Goal: Task Accomplishment & Management: Complete application form

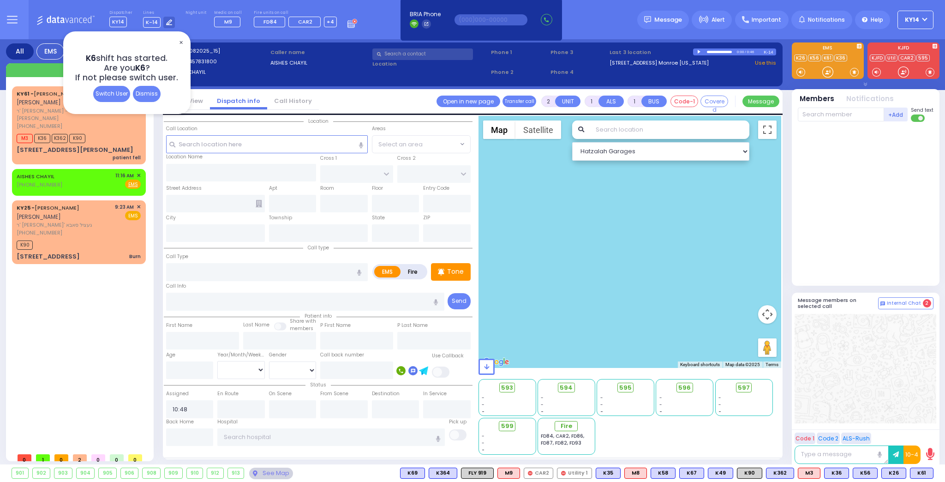
select select
click at [744, 322] on div at bounding box center [629, 242] width 303 height 252
click at [931, 471] on button at bounding box center [930, 473] width 5 height 10
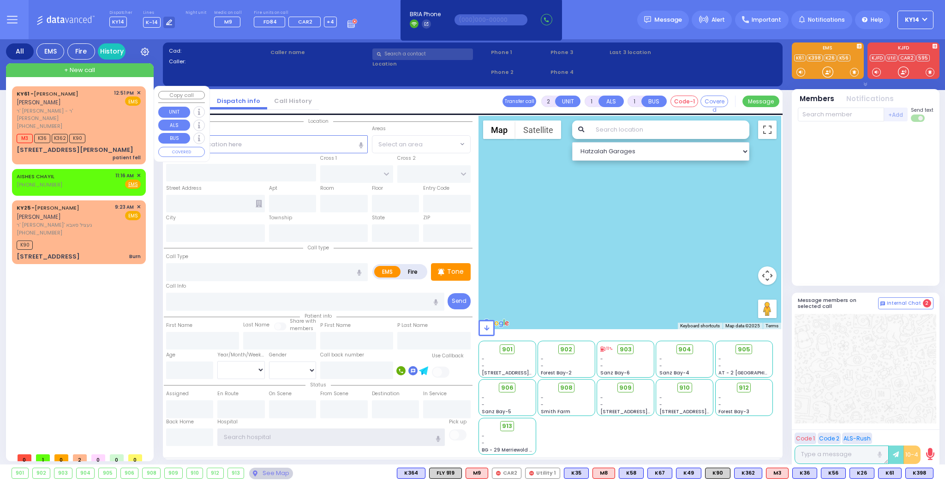
type input "ky14"
click at [89, 70] on span "+ New call" at bounding box center [79, 70] width 31 height 9
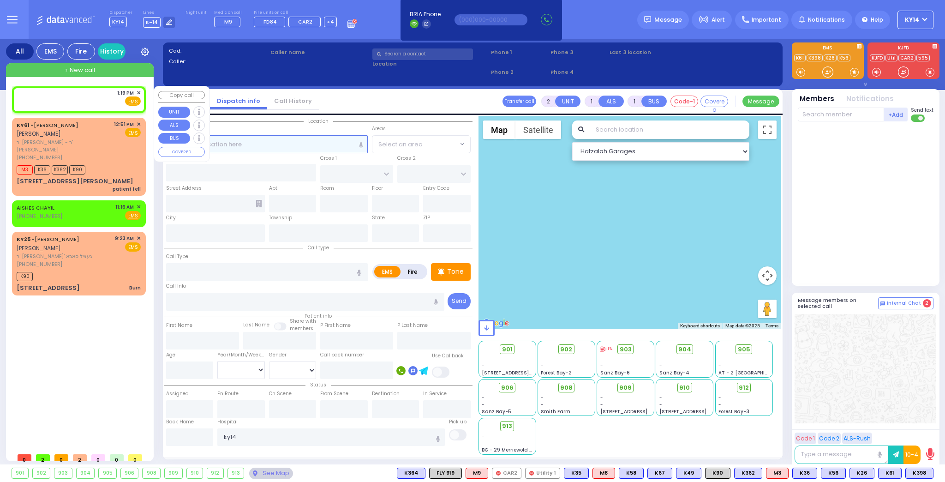
select select
radio input "true"
select select
type input "13:19"
select select "Hatzalah Garages"
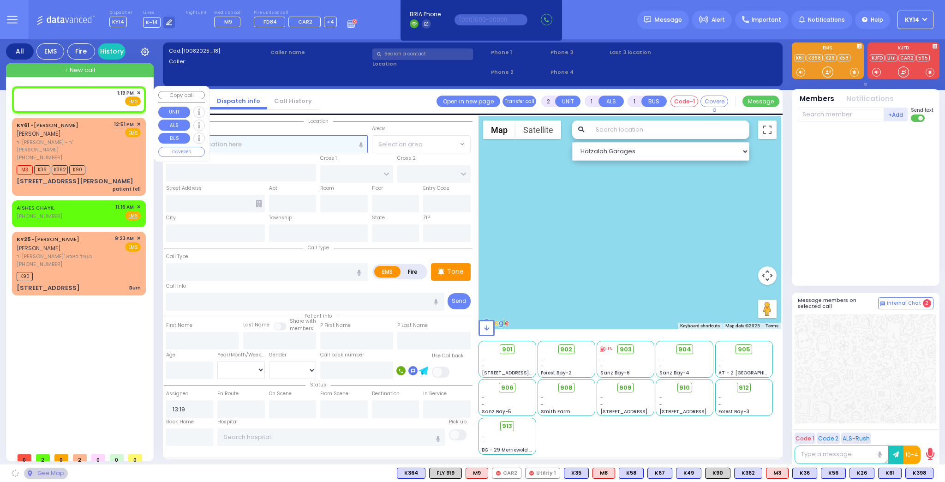
select select
radio input "true"
select select
select select "Hatzalah Garages"
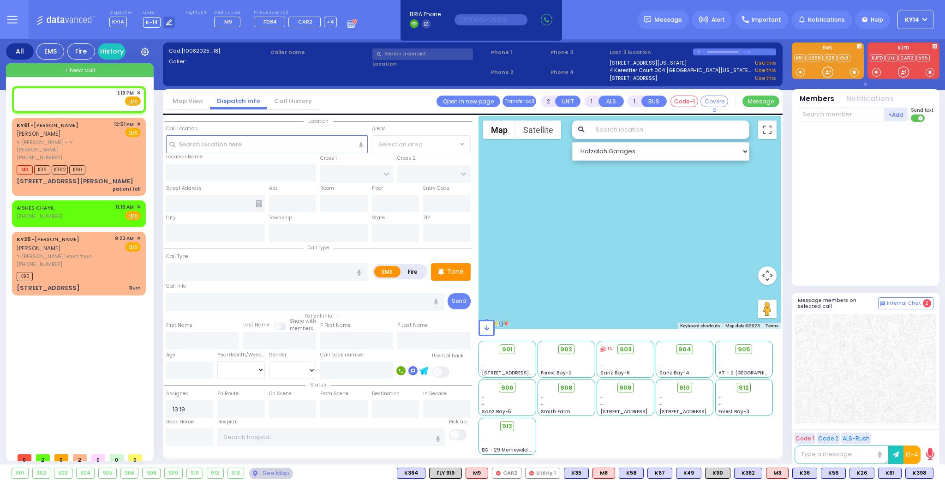
drag, startPoint x: 750, startPoint y: 460, endPoint x: 762, endPoint y: 438, distance: 24.8
click at [762, 438] on div "901 - - 214 Nininger Rd - - - -" at bounding box center [629, 396] width 303 height 115
click at [762, 470] on button at bounding box center [759, 473] width 5 height 10
click at [757, 432] on icon at bounding box center [753, 432] width 10 height 10
click at [757, 417] on icon at bounding box center [753, 419] width 10 height 10
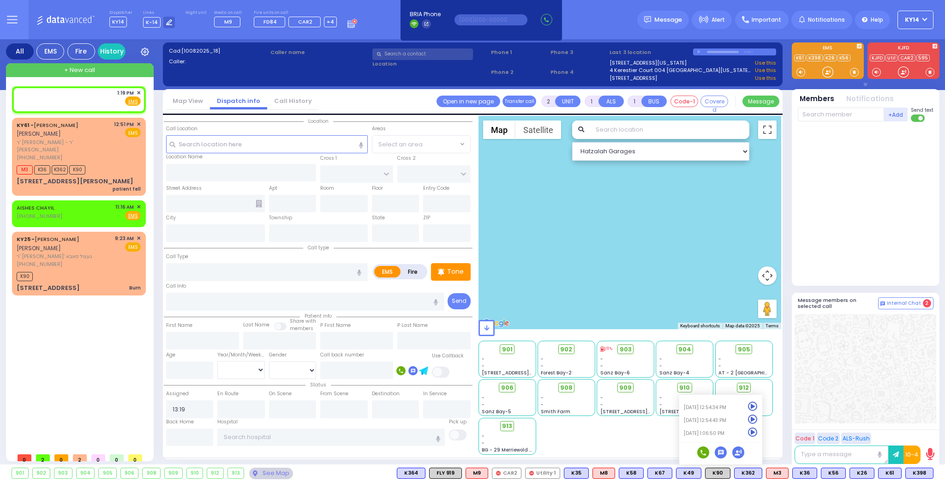
click at [757, 419] on icon at bounding box center [753, 419] width 10 height 10
click at [268, 143] on input "text" at bounding box center [267, 144] width 202 height 18
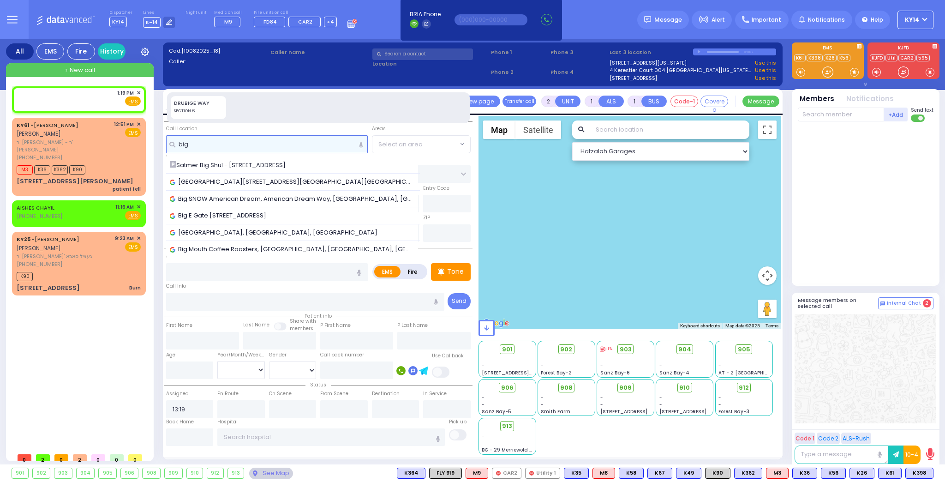
type input "big"
click at [208, 167] on span "Satmer Big Shul - 12 GARFIELD RD." at bounding box center [229, 165] width 119 height 9
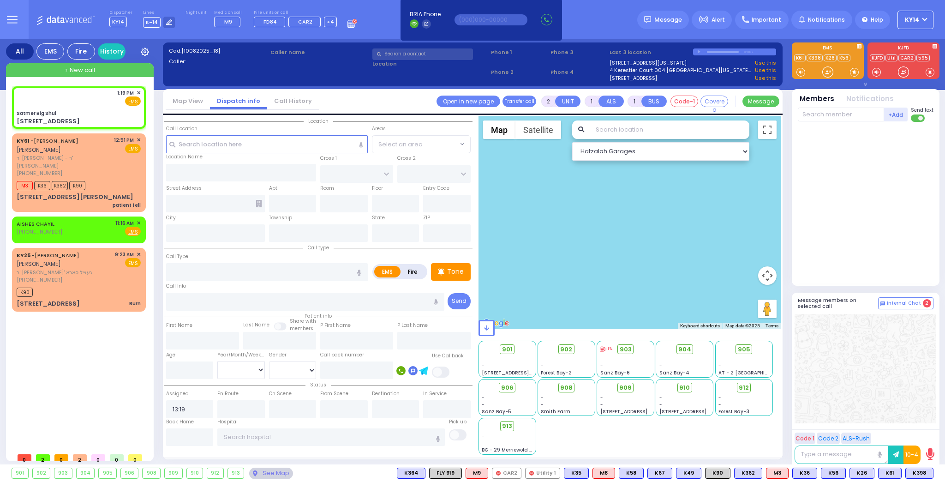
select select
radio input "true"
select select
select select "Hatzalah Garages"
type input "Satmer Big Shul"
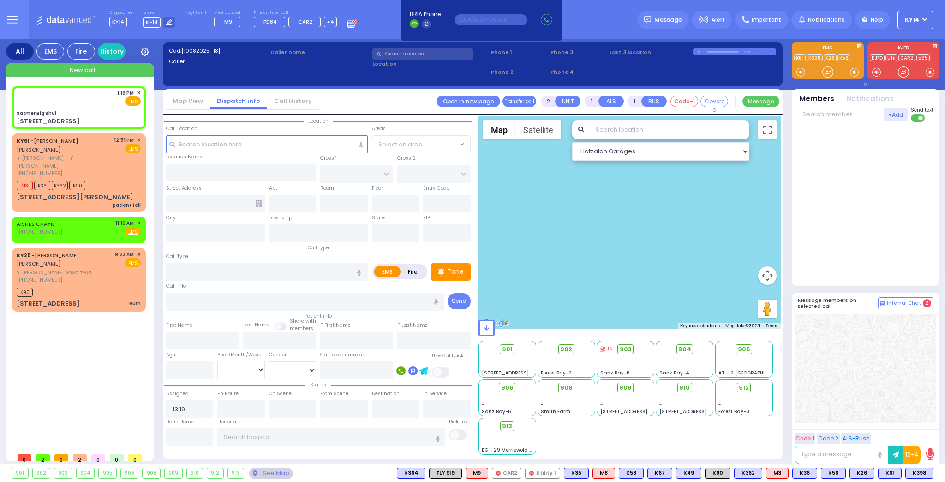
type input "EAHAL COURT"
type input "[STREET_ADDRESS]"
type input "[PERSON_NAME]"
type input "[US_STATE]"
type input "10950"
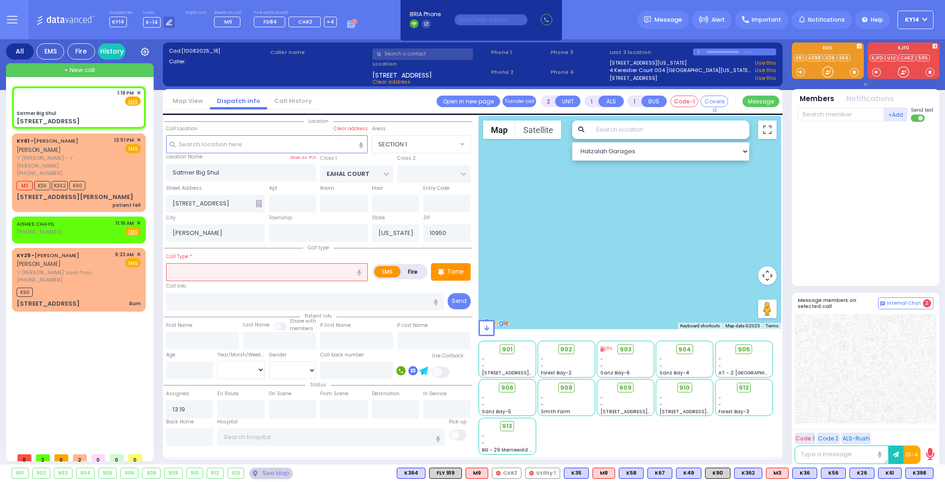
select select "SECTION 1"
drag, startPoint x: 919, startPoint y: 471, endPoint x: 913, endPoint y: 472, distance: 6.6
click at [0, 0] on span "K398" at bounding box center [0, 0] width 0 height 0
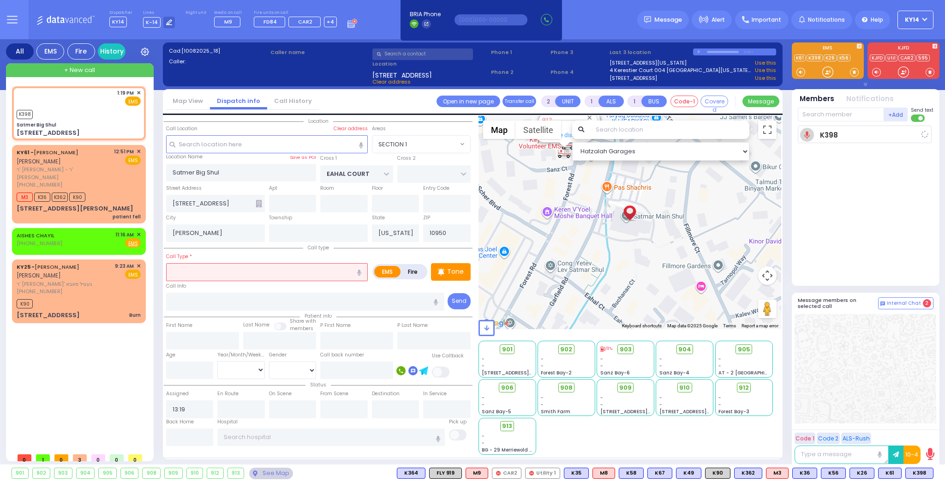
select select
radio input "true"
select select
type input "13:19"
click at [0, 0] on span "K61" at bounding box center [0, 0] width 0 height 0
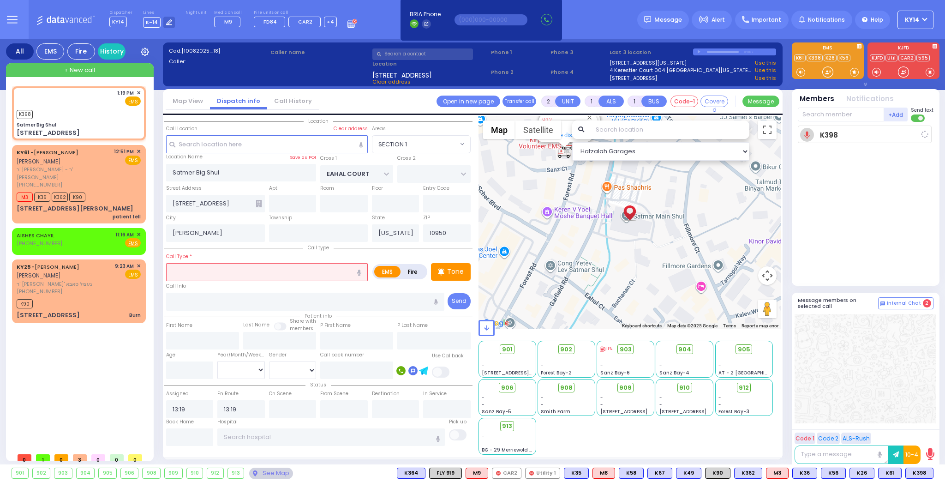
select select "Hatzalah Garages"
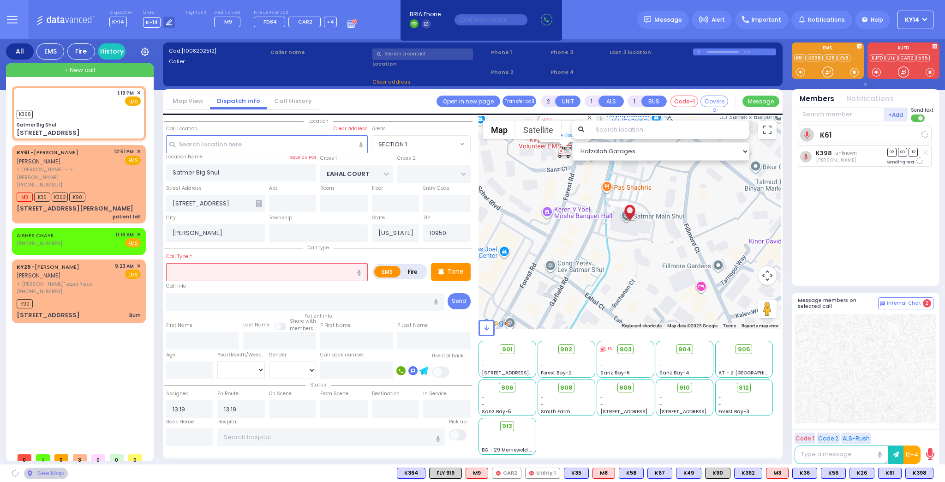
select select "SECTION 1"
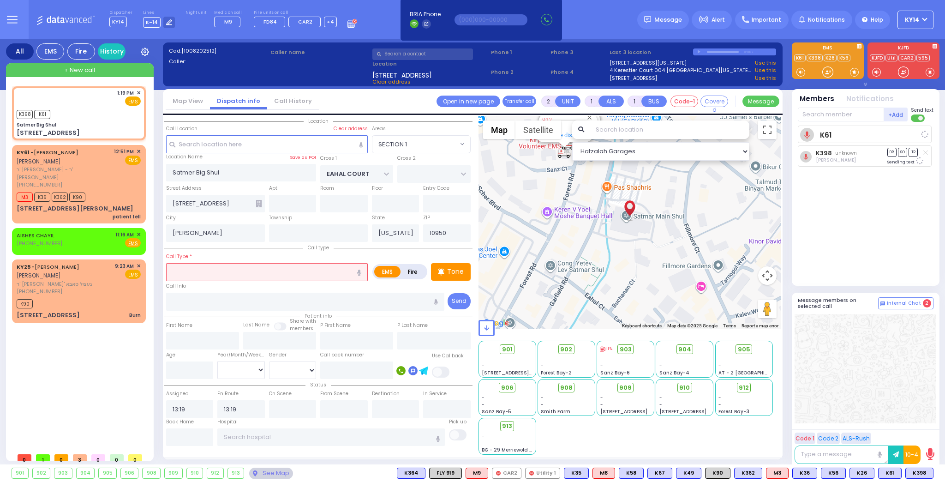
select select
radio input "true"
select select
select select "Hatzalah Garages"
select select "SECTION 1"
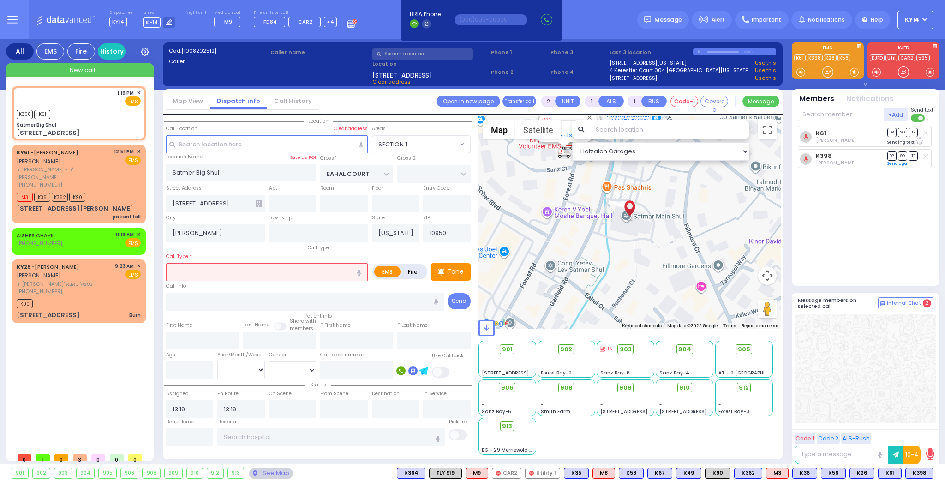
click at [208, 269] on input "text" at bounding box center [267, 272] width 202 height 18
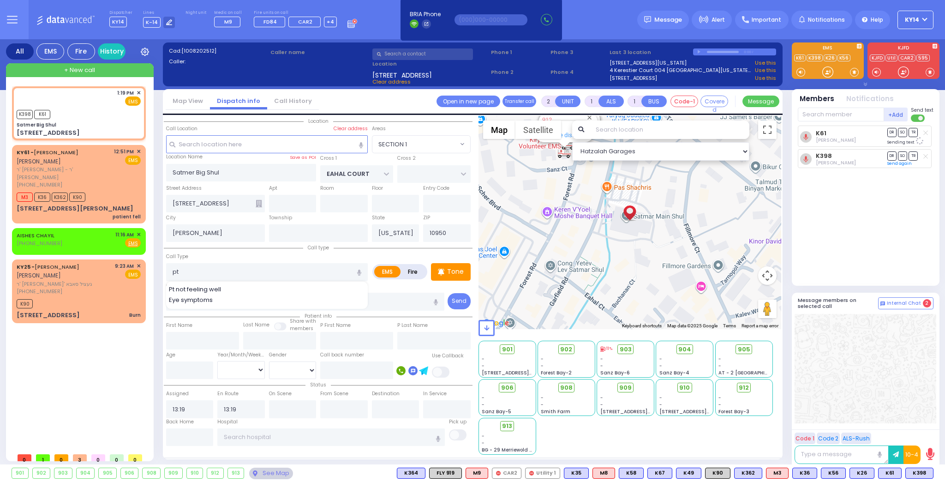
click at [188, 288] on span "Pt not feeling well" at bounding box center [196, 289] width 55 height 9
type input "Pt not feeling well"
type input "1"
type input "0"
click at [108, 172] on span "ר' [PERSON_NAME] - ר' [PERSON_NAME]" at bounding box center [64, 173] width 94 height 15
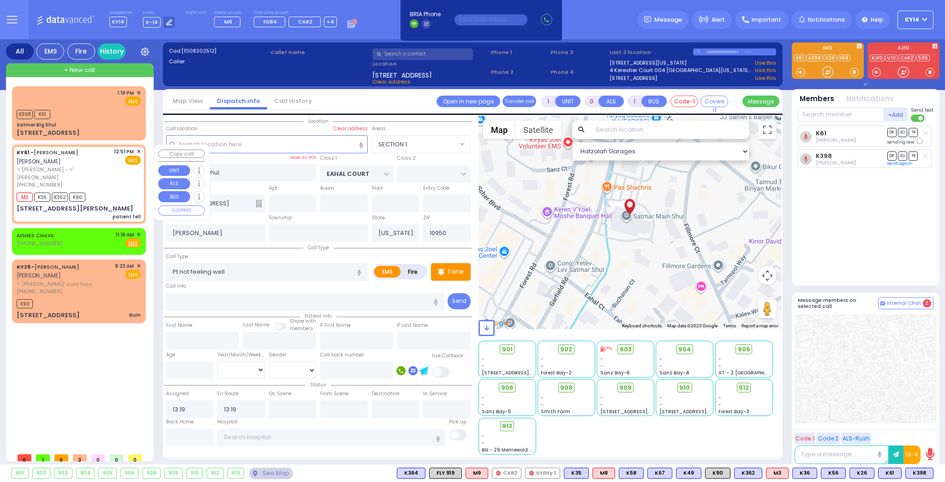
type input "2"
type input "1"
select select
type input "patient fell"
radio input "true"
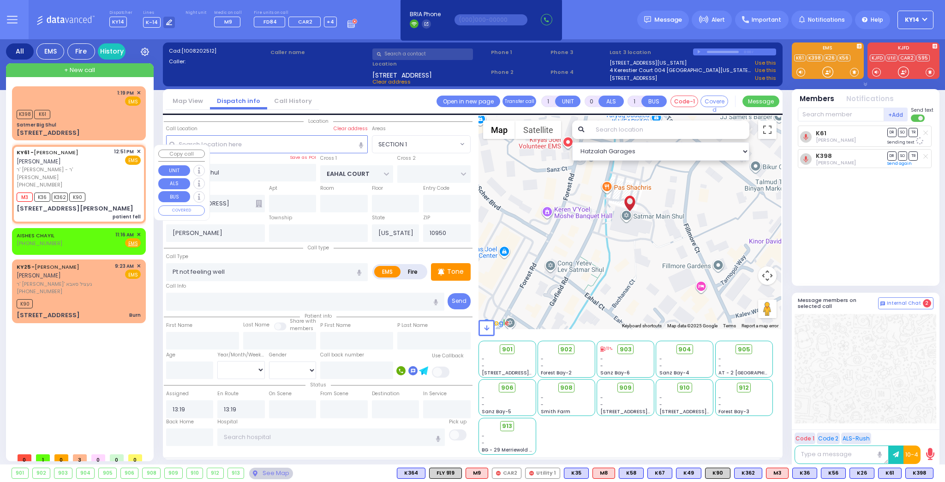
type input "[PERSON_NAME]"
select select
type input "12:51"
type input "12:53"
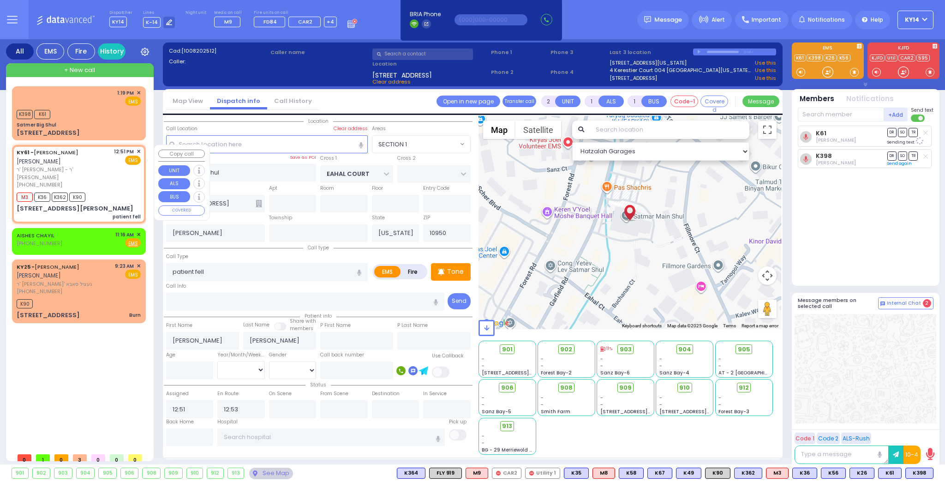
select select "Hatzalah Garages"
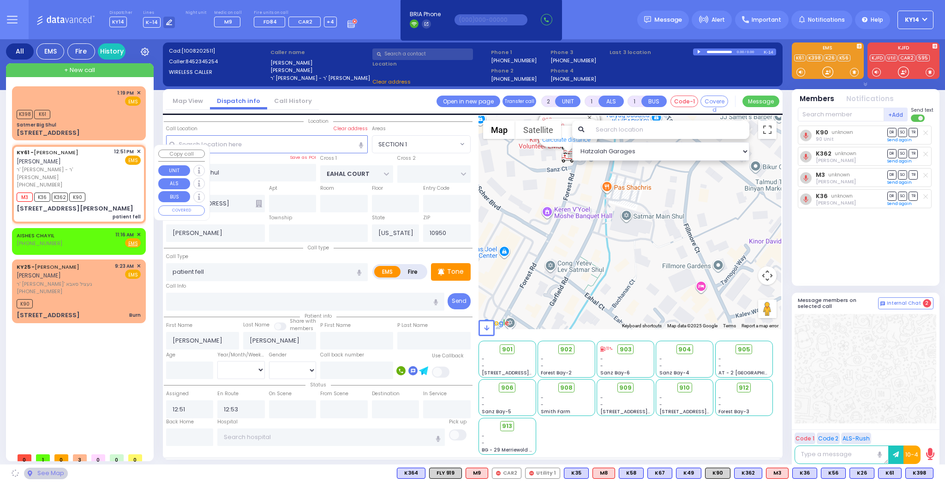
type input "FOREST RD"
type input "ZENTA RD"
type input "[STREET_ADDRESS][PERSON_NAME]"
type input "211"
select select "MONROE"
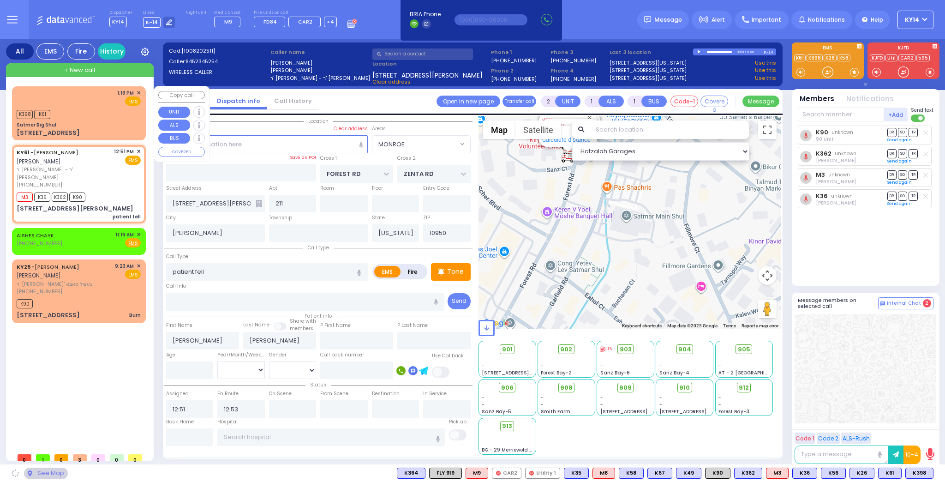
click at [95, 117] on div "K398 K61" at bounding box center [79, 113] width 124 height 12
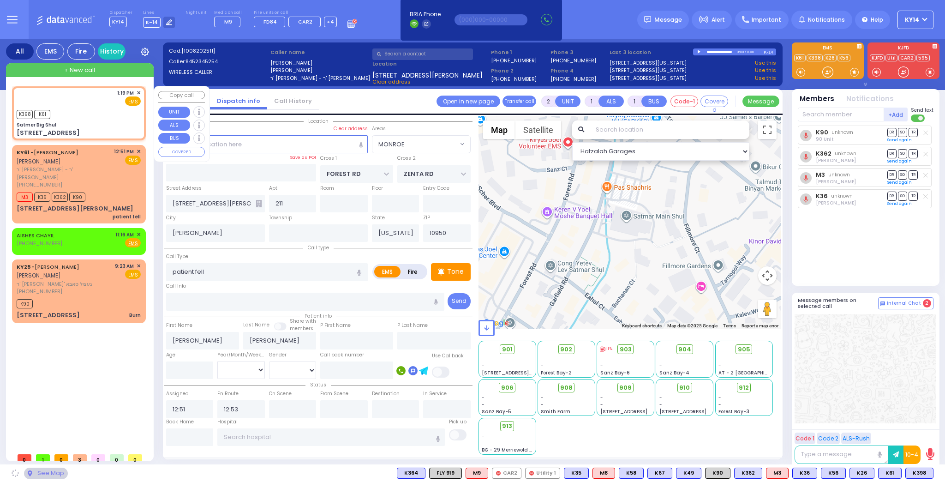
type input "1"
type input "0"
select select
type input "Pt not feeling well"
radio input "true"
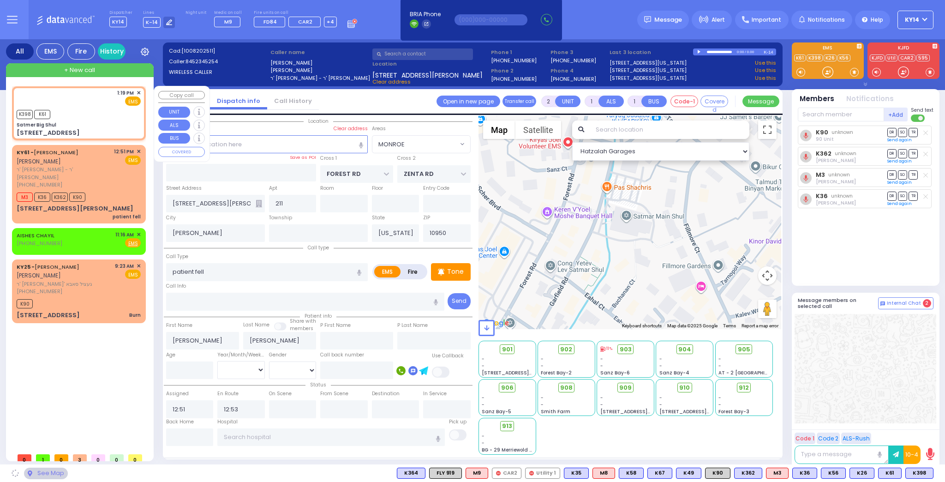
select select
type input "13:19"
select select "Hatzalah Garages"
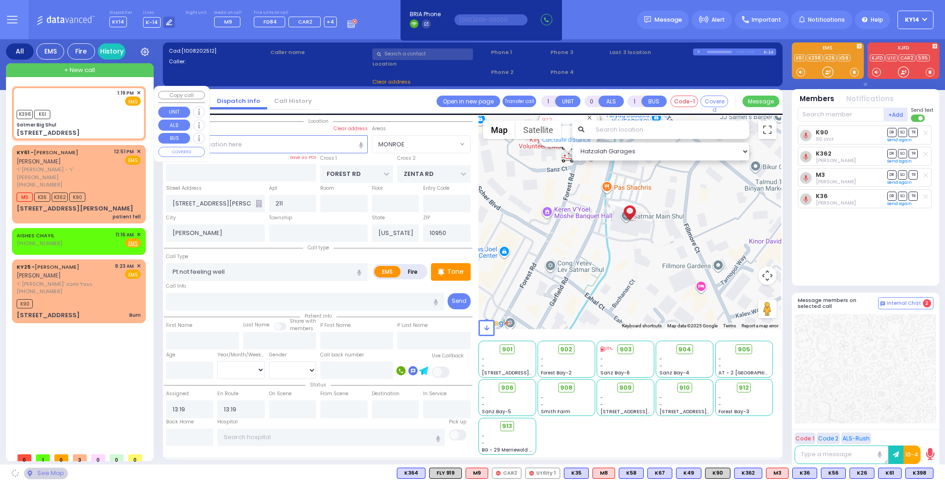
type input "Satmer Big Shul"
type input "EAHAL COURT"
type input "[STREET_ADDRESS]"
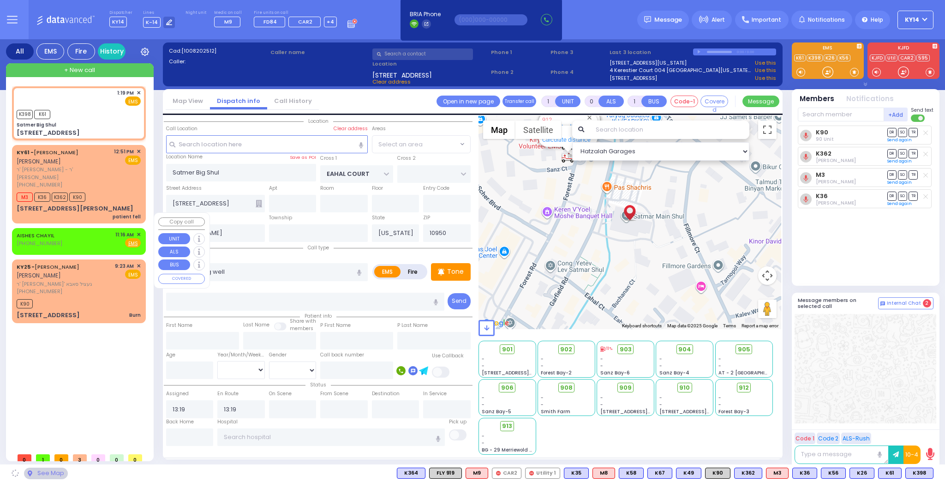
select select "SECTION 1"
click at [139, 231] on span "✕" at bounding box center [139, 235] width 4 height 8
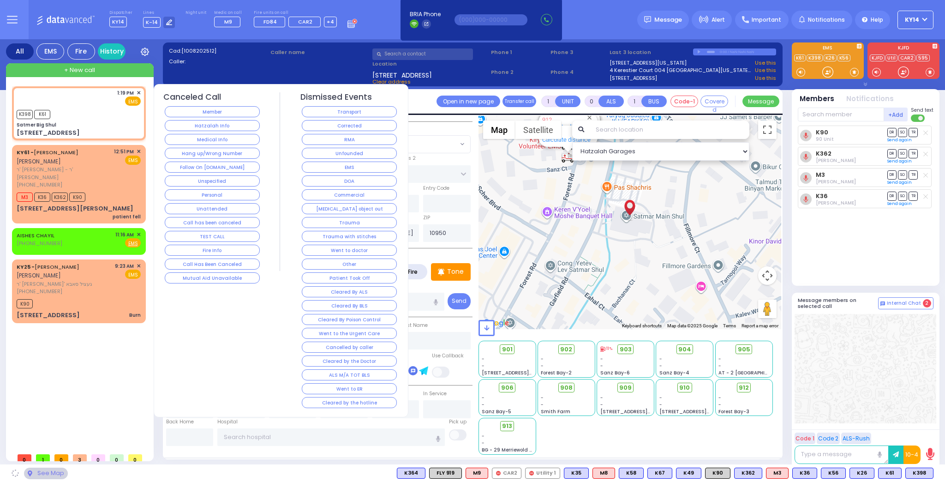
click at [216, 121] on button "Hatzalah Info" at bounding box center [212, 125] width 95 height 11
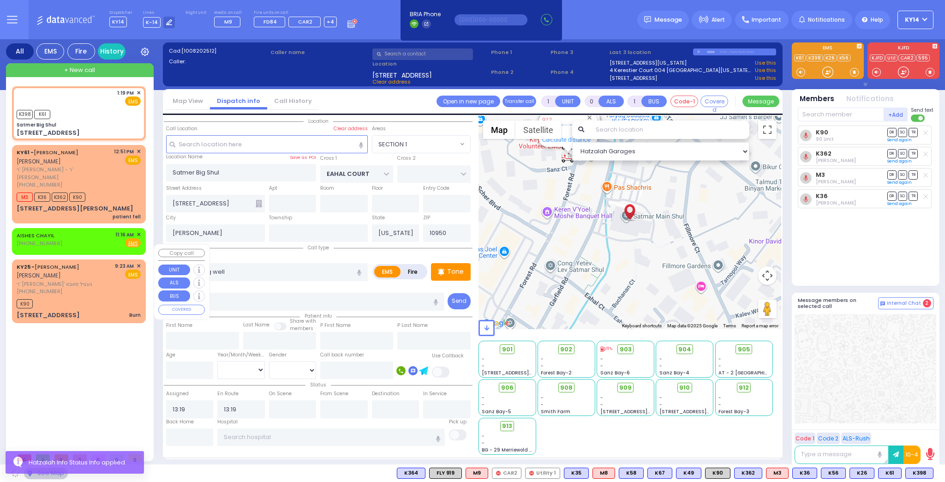
click at [99, 280] on span "ר' שמואל אברהם - ר' געציל סאבא" at bounding box center [64, 284] width 95 height 8
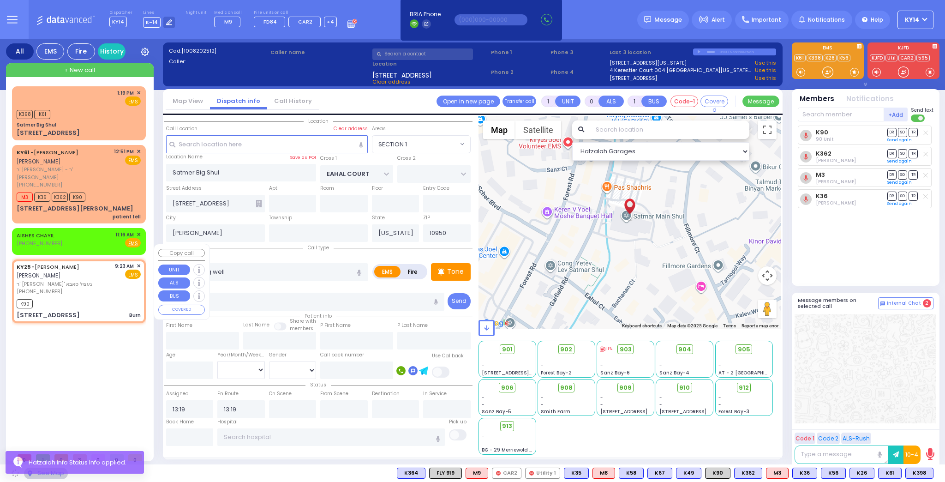
type input "3"
type input "0"
select select
type input "Burn"
radio input "true"
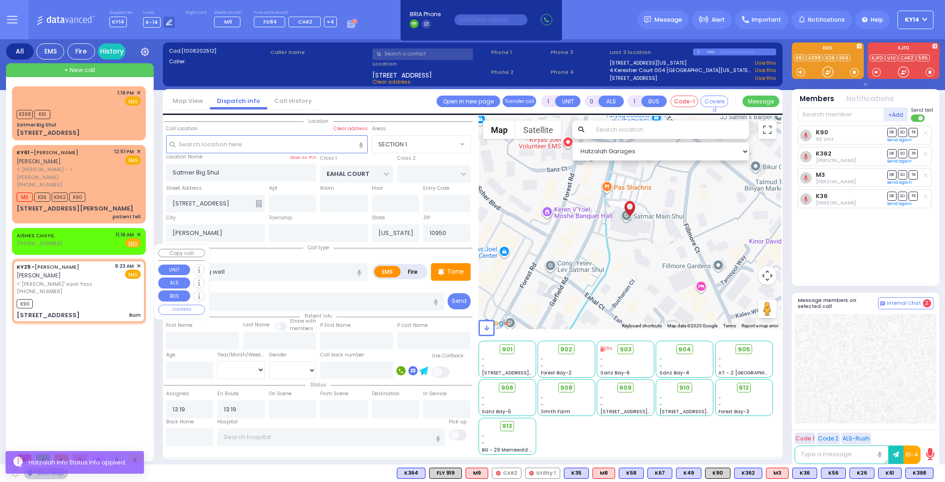
type input "MENDEL"
type input "BREUER"
select select
type input "09:23"
type input "09:24"
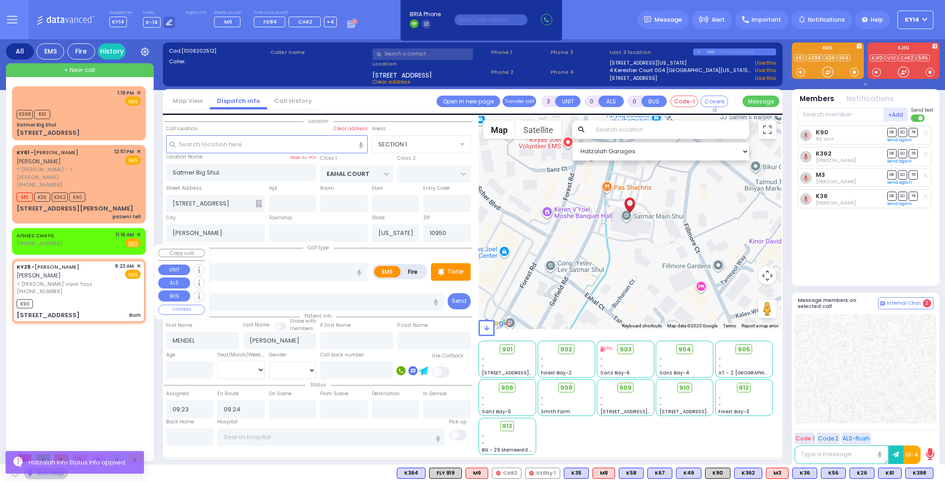
type input "TOBY PL"
type input "RUPSHITZ RD"
type input "245 MOUNTAINVIEW DR"
type input "201"
type input "Monroe"
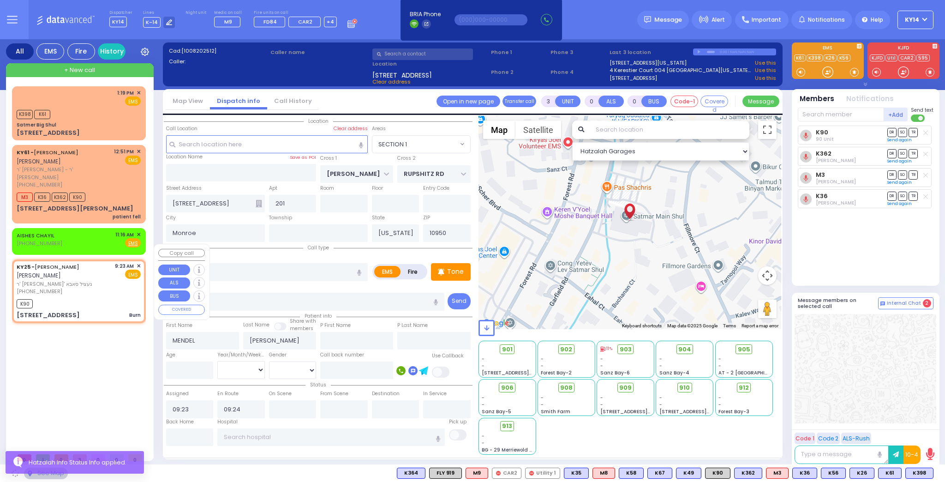
select select "Hatzalah Garages"
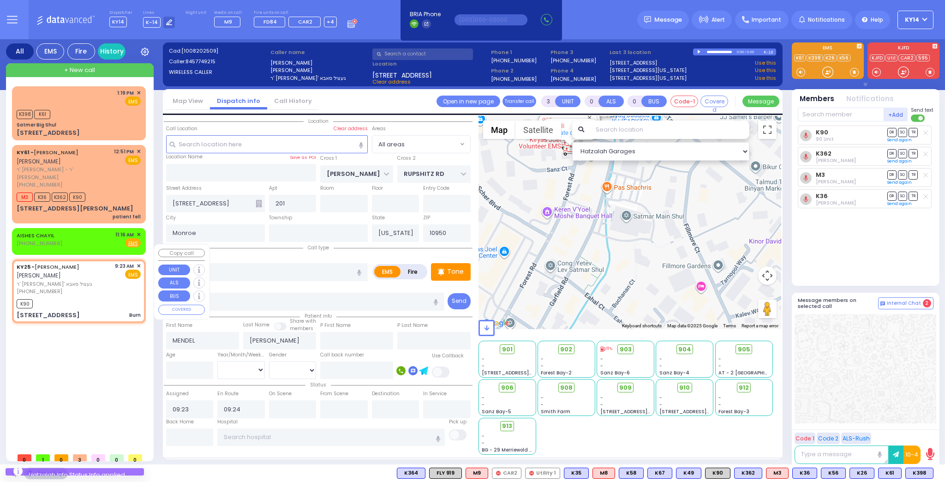
click at [138, 262] on span "✕" at bounding box center [139, 266] width 4 height 8
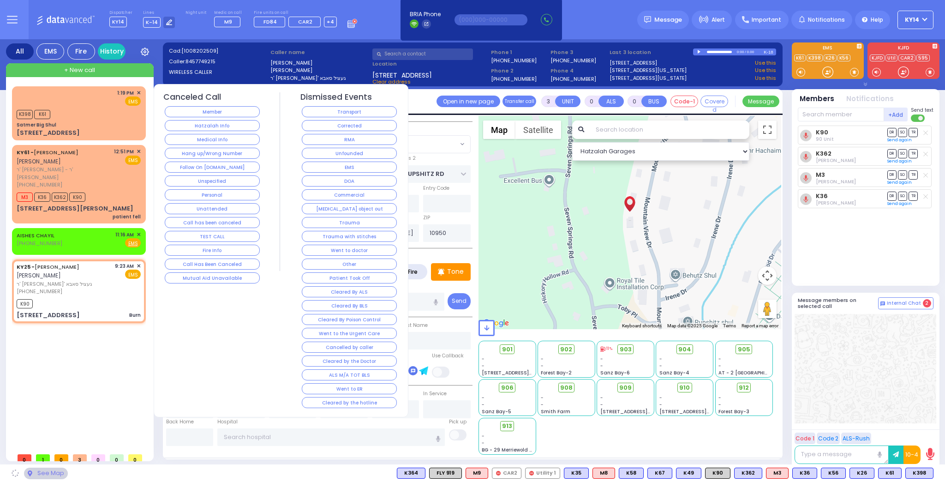
click at [324, 125] on button "Corrected" at bounding box center [349, 125] width 95 height 11
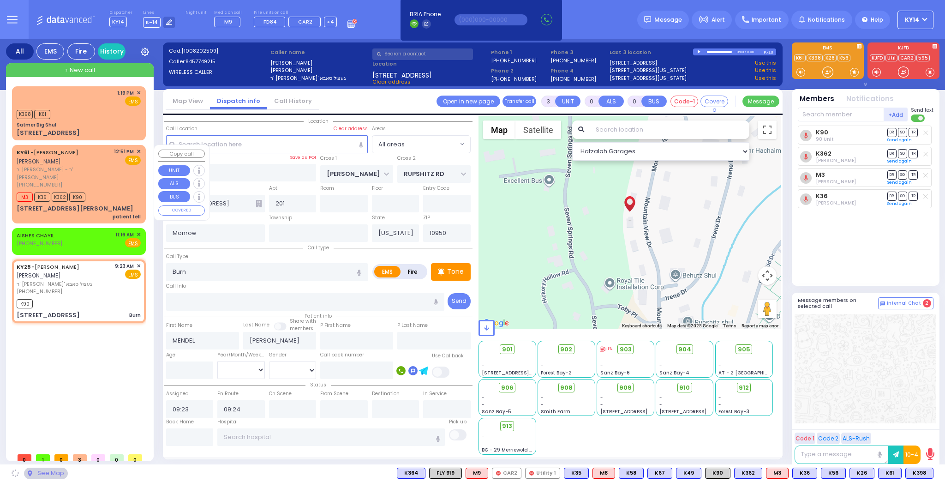
select select
radio input "true"
select select
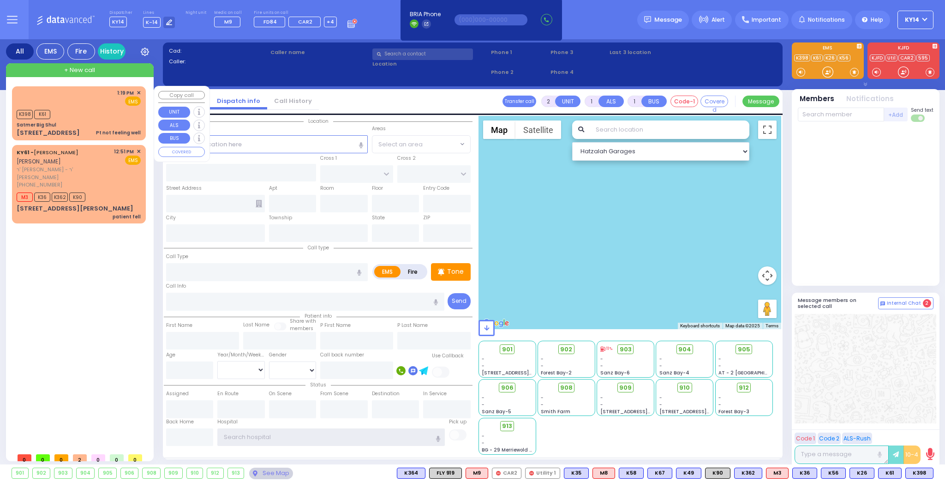
type input "ky14"
click at [83, 106] on div "1:19 PM ✕ EMS K398" at bounding box center [79, 113] width 130 height 51
type input "1"
type input "0"
select select
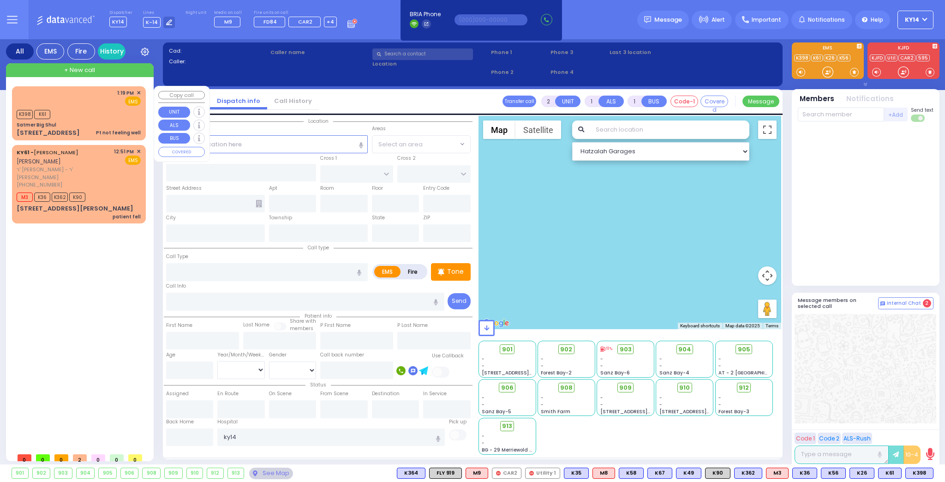
type input "Pt not feeling well"
radio input "true"
select select
type input "13:19"
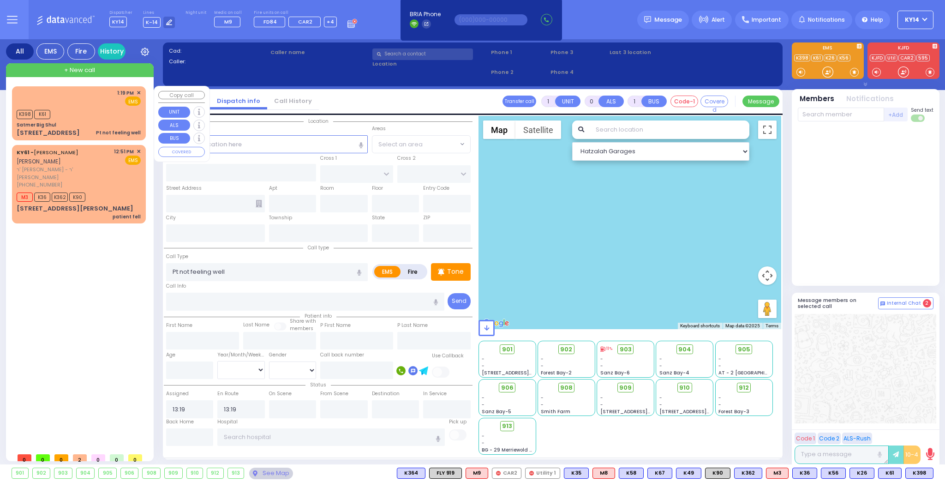
select select "Hatzalah Garages"
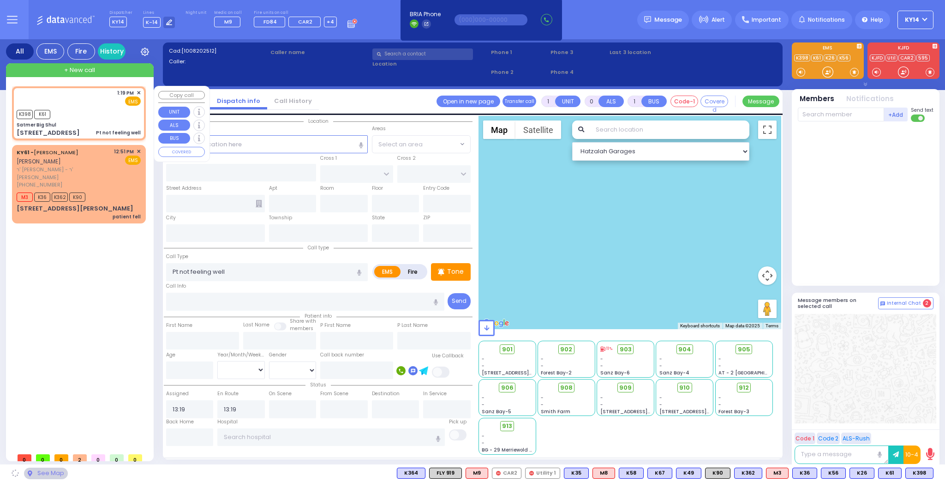
type input "Satmer Big Shul"
type input "EAHAL COURT"
type input "[STREET_ADDRESS]"
type input "[PERSON_NAME]"
type input "[US_STATE]"
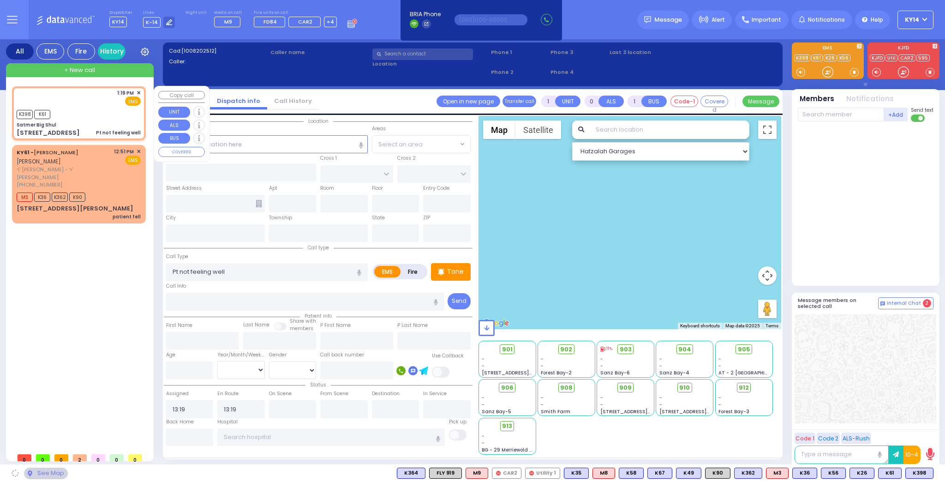
type input "10950"
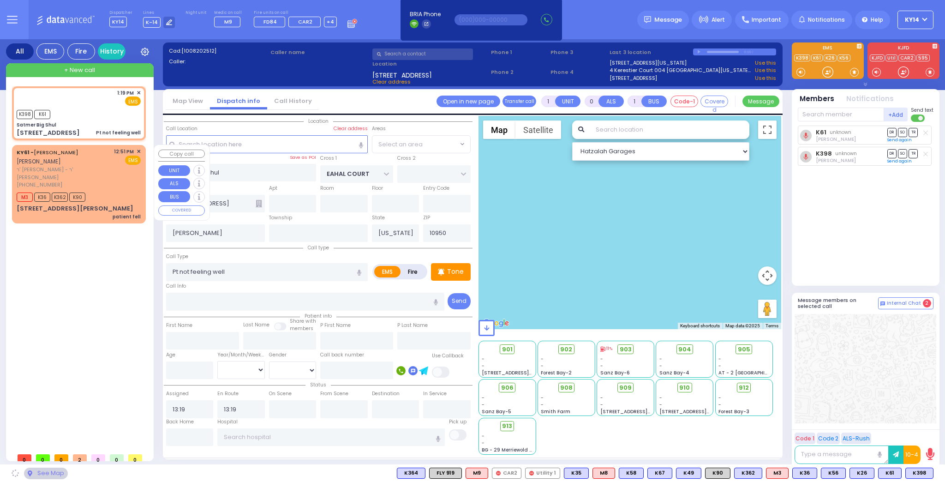
select select "SECTION 1"
click at [103, 181] on div "[PHONE_NUMBER]" at bounding box center [64, 185] width 94 height 8
type input "2"
type input "1"
select select
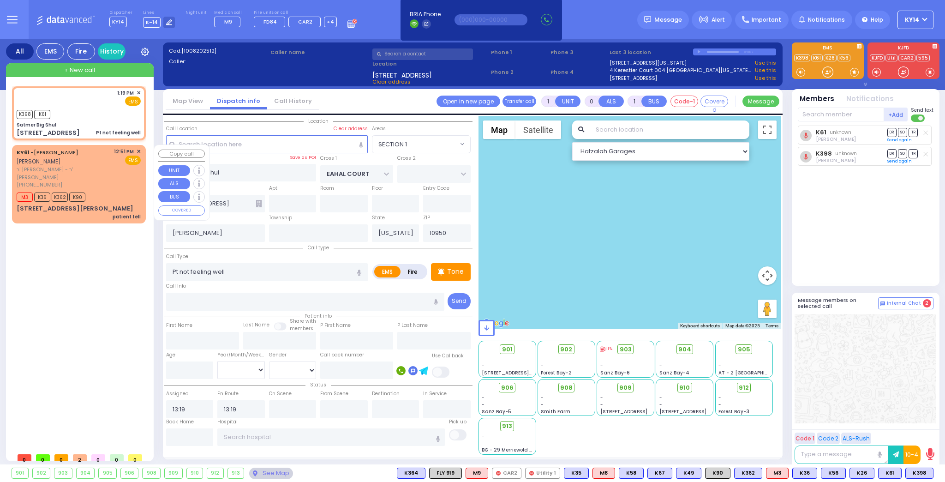
type input "patient fell"
radio input "true"
type input "[PERSON_NAME]"
select select
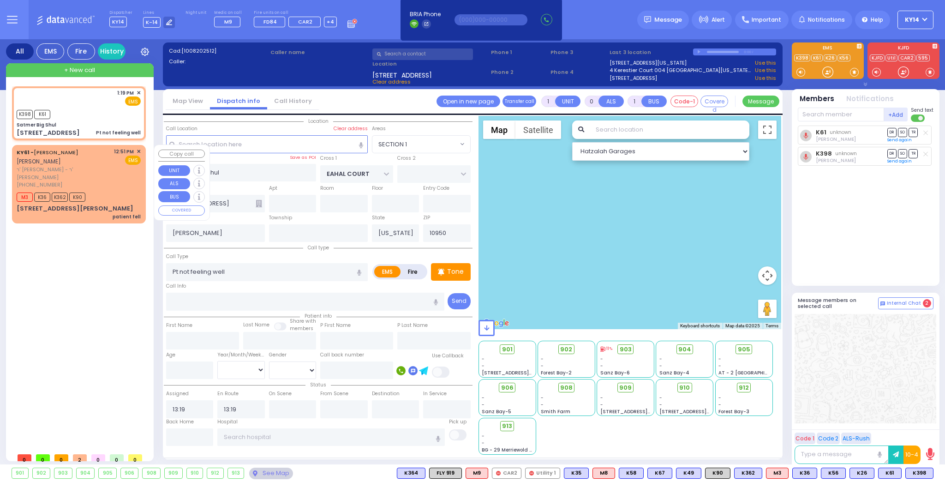
type input "12:51"
type input "12:53"
select select "Hatzalah Garages"
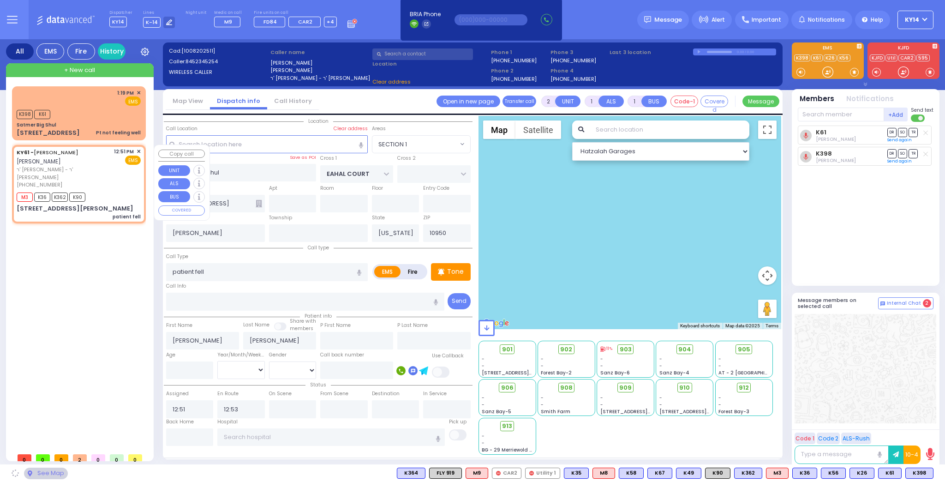
type input "FOREST RD"
type input "ZENTA RD"
type input "[STREET_ADDRESS][PERSON_NAME]"
type input "211"
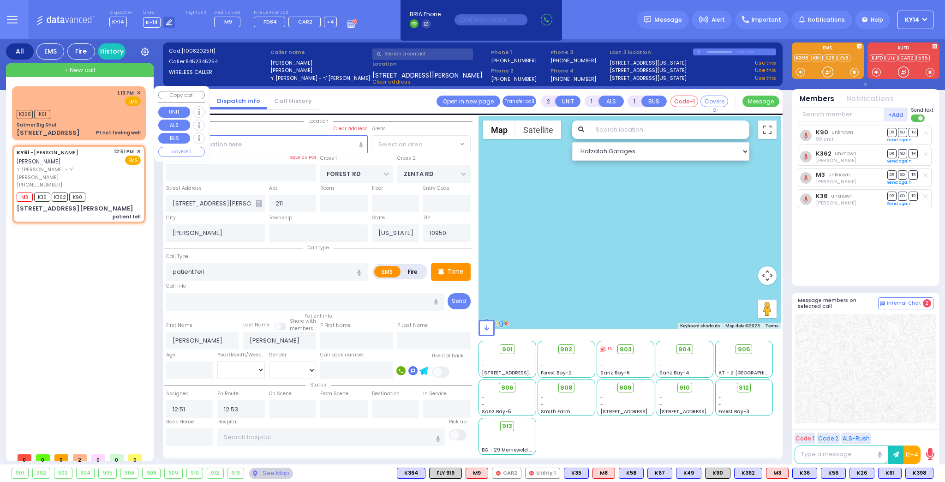
click at [101, 115] on div "K398 K61" at bounding box center [79, 113] width 124 height 12
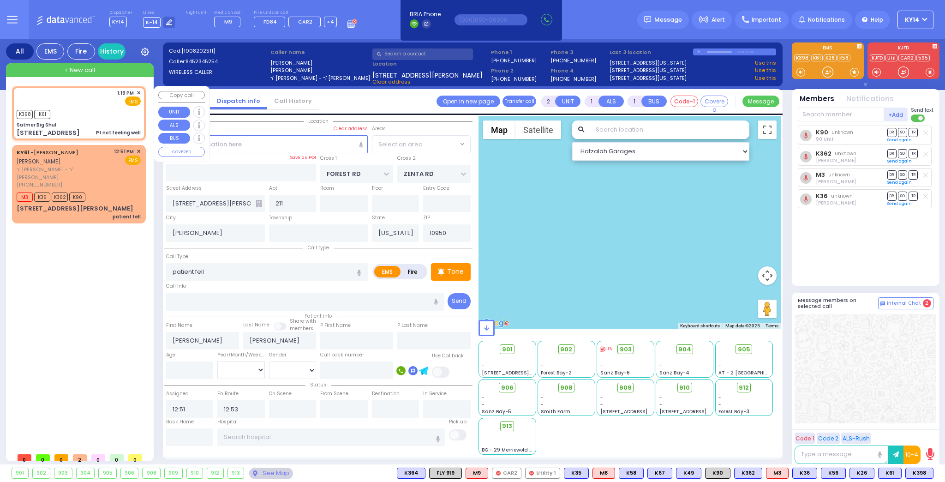
select select
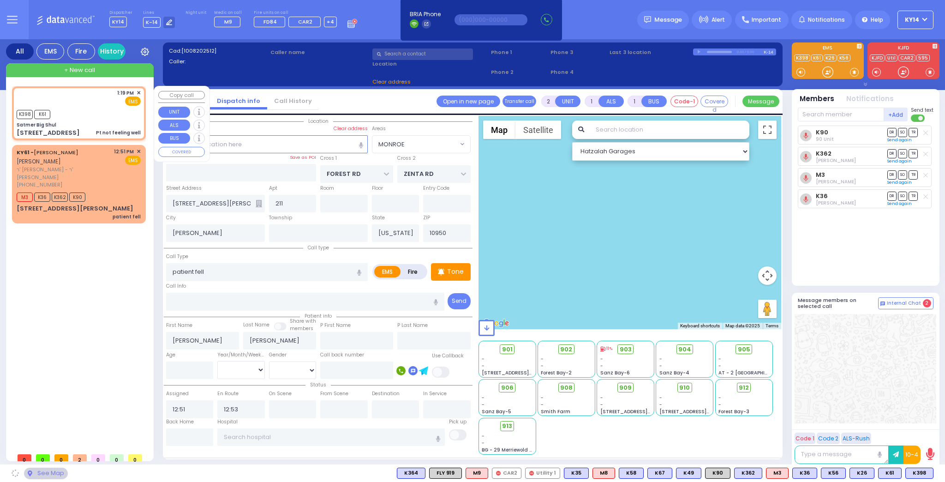
type input "1"
type input "0"
select select
type input "Pt not feeling well"
radio input "true"
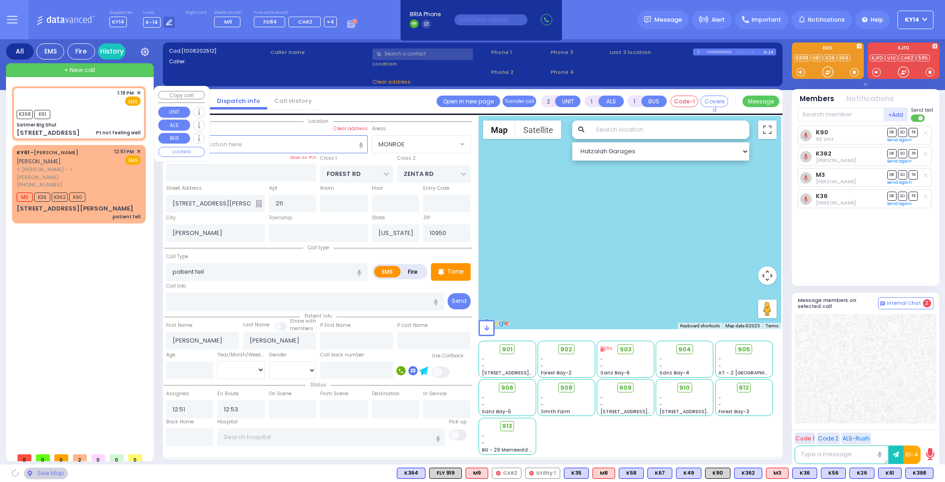
select select
type input "13:19"
select select "Hatzalah Garages"
type input "Satmer Big Shul"
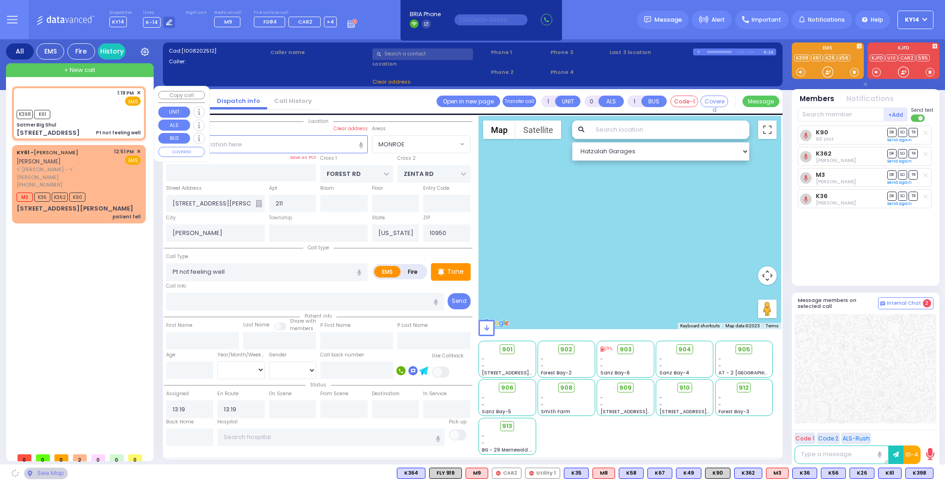
type input "EAHAL COURT"
type input "[STREET_ADDRESS]"
select select "SECTION 1"
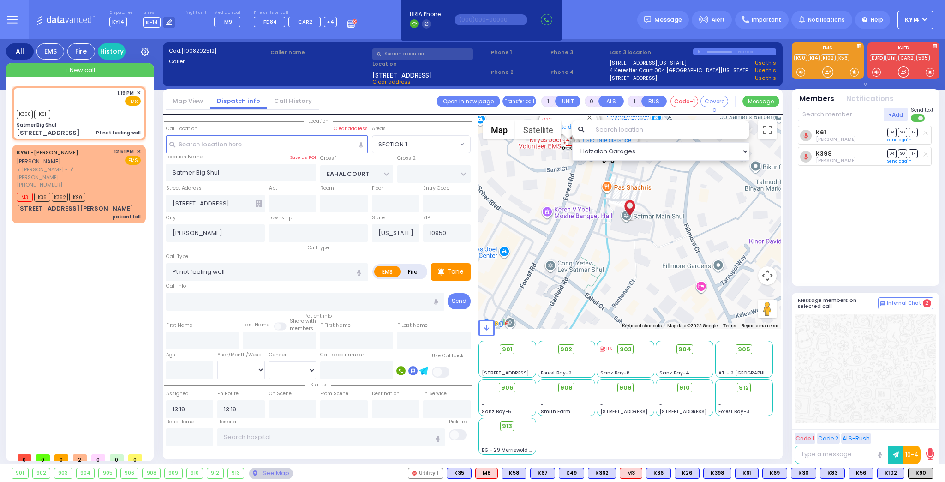
click at [347, 24] on icon at bounding box center [352, 23] width 10 height 10
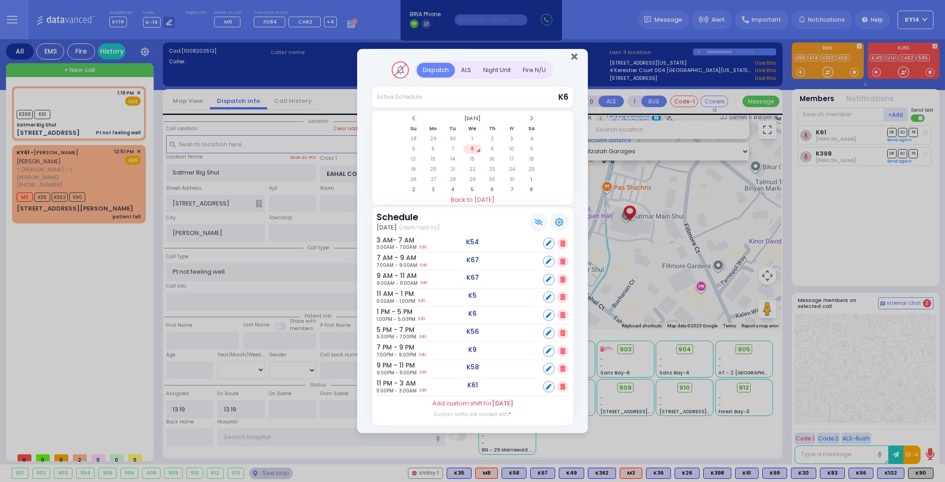
click at [574, 60] on icon "Close" at bounding box center [574, 56] width 6 height 9
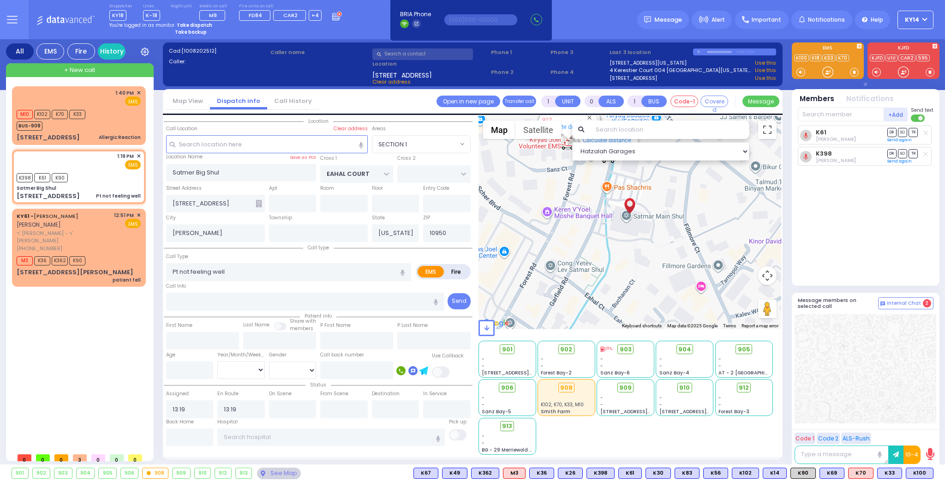
select select
radio input "true"
select select
select select "Hatzalah Garages"
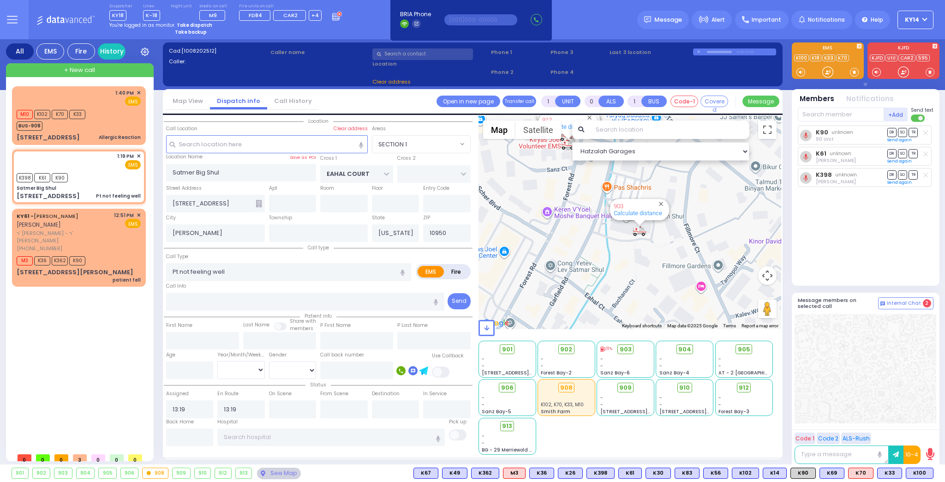
select select "SECTION 1"
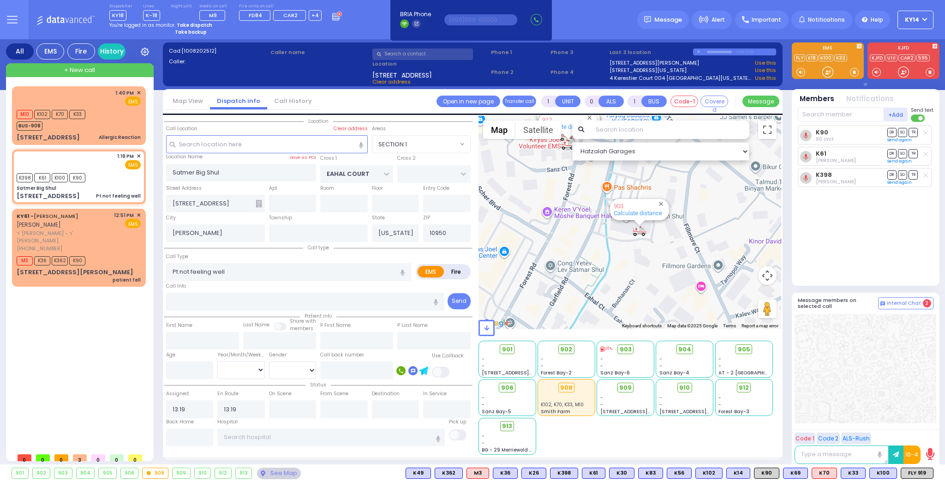
select select
radio input "true"
select select
select select "Hatzalah Garages"
select select "SECTION 1"
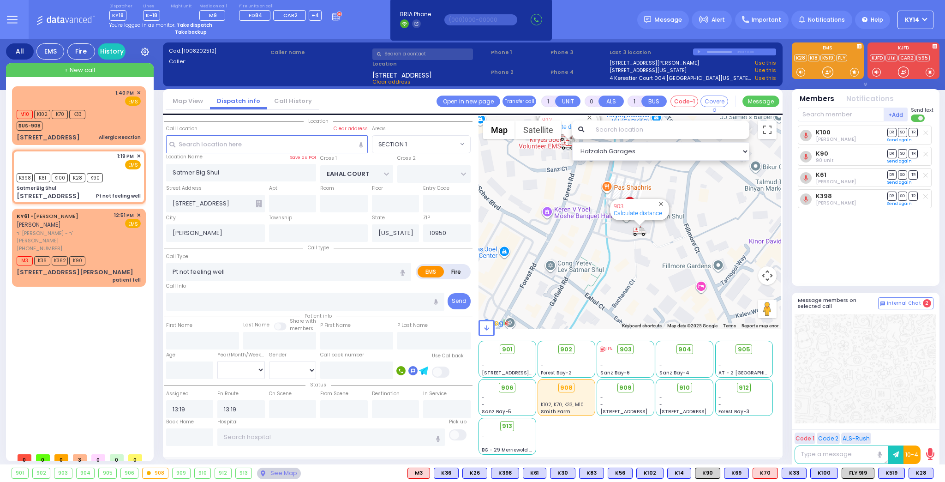
select select
radio input "true"
select select
select select "Hatzalah Garages"
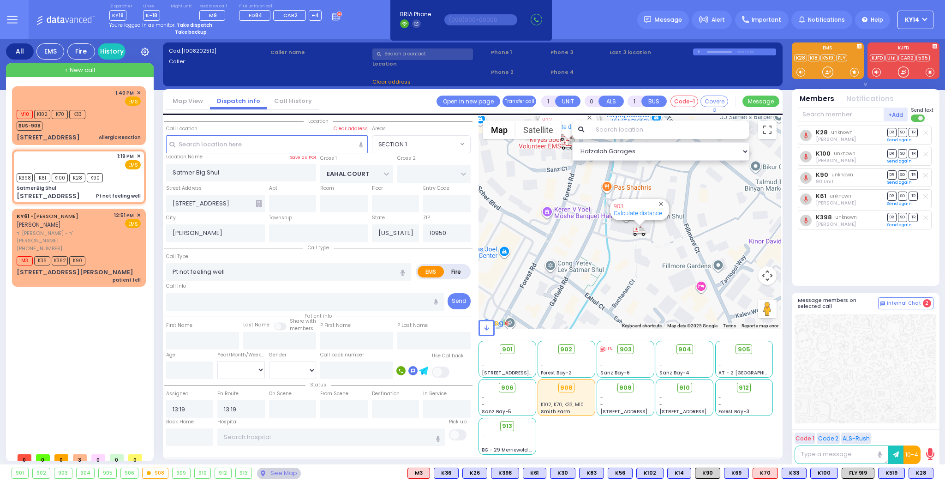
select select "SECTION 1"
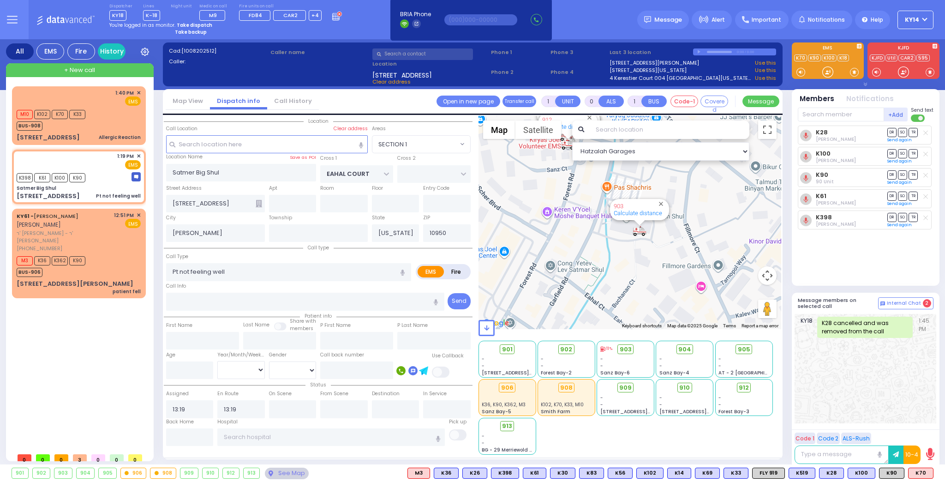
select select
radio input "true"
select select
select select "Hatzalah Garages"
select select "SECTION 1"
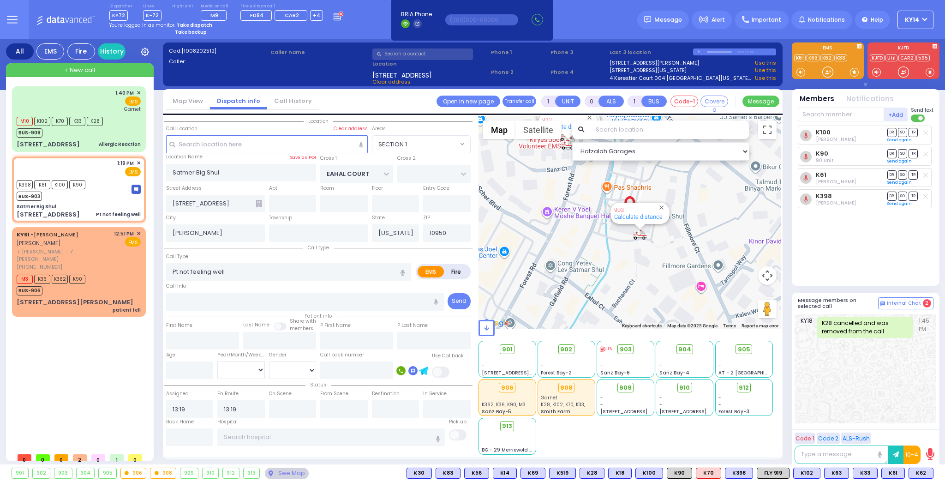
select select
radio input "true"
select select
select select "Hatzalah Garages"
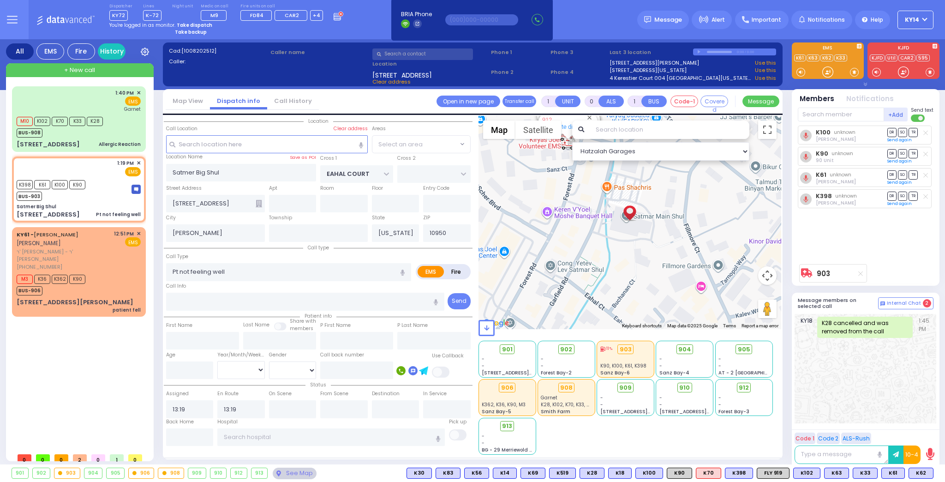
select select "SECTION 1"
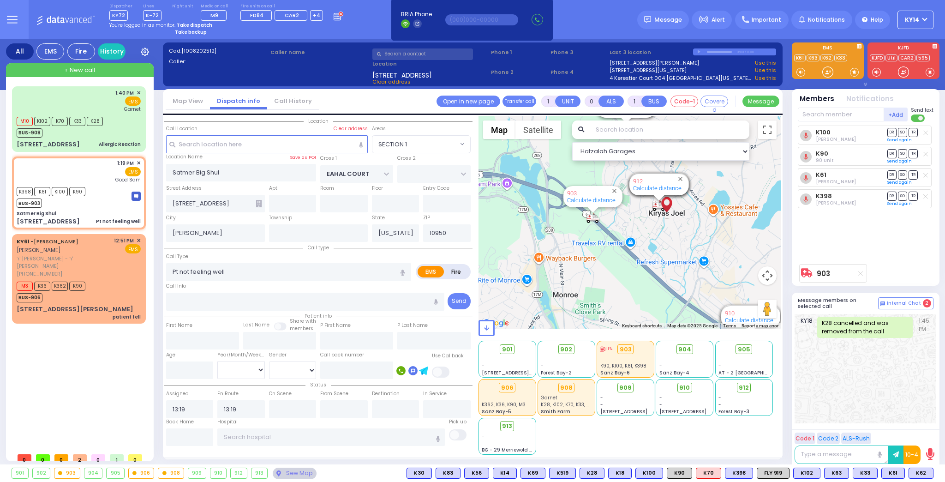
select select
radio input "true"
select select
type input "[GEOGRAPHIC_DATA]"
select select "Hatzalah Garages"
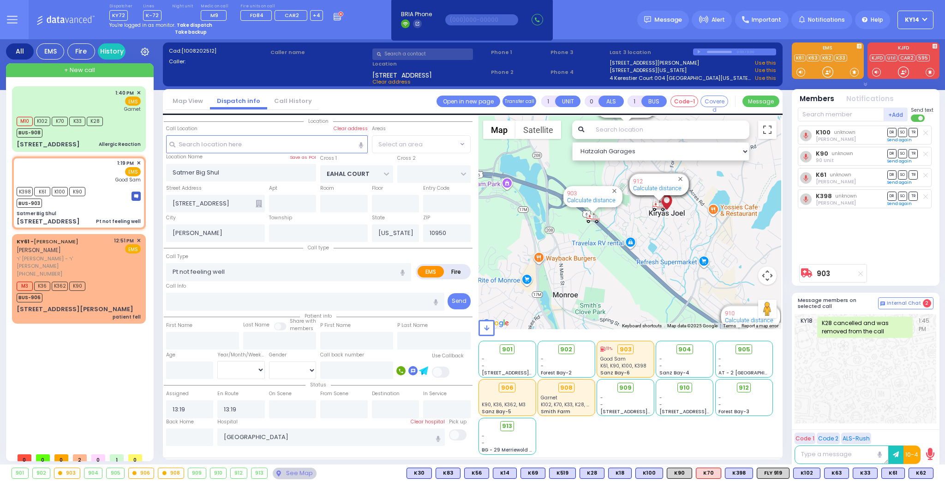
select select "SECTION 1"
select select
radio input "true"
select select
type input "14:00"
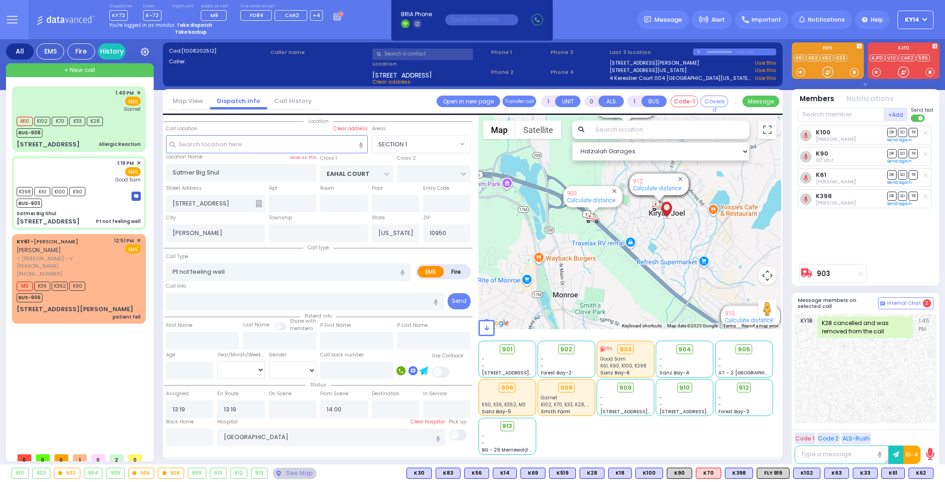
select select "Hatzalah Garages"
select select "SECTION 1"
